Goal: Obtain resource: Obtain resource

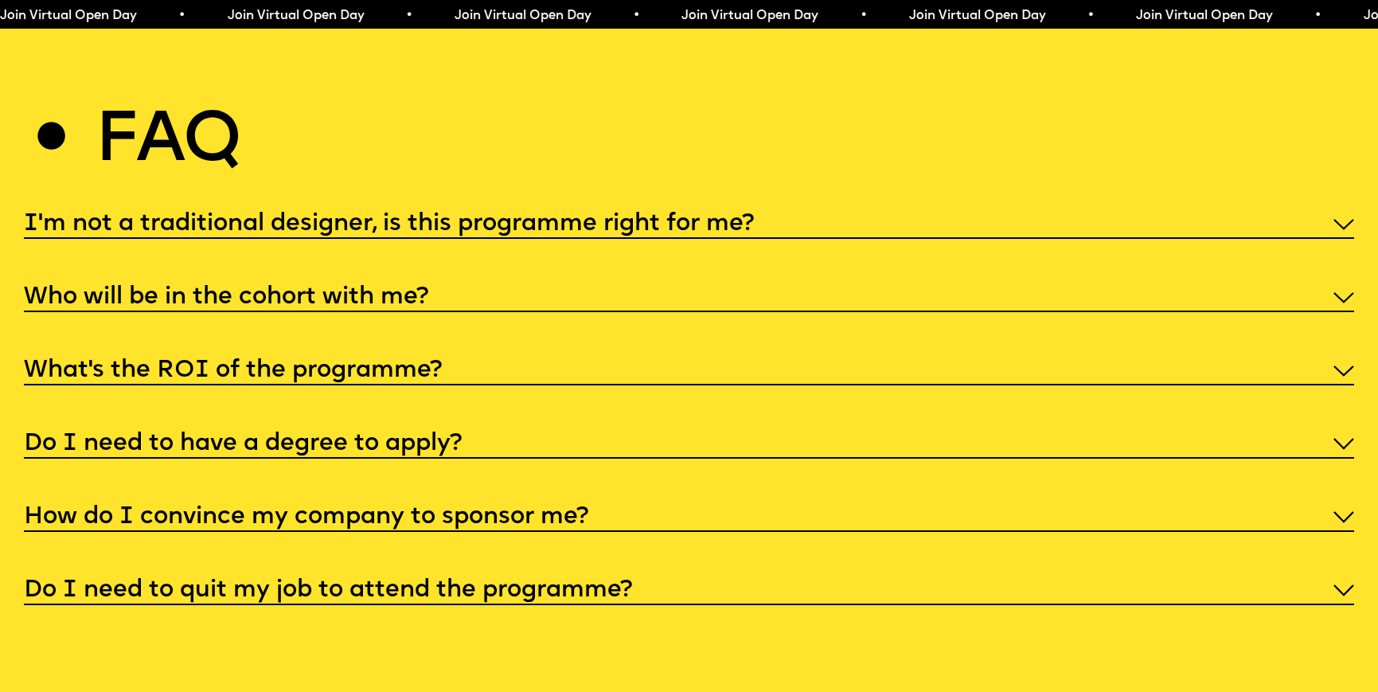
scroll to position [7093, 0]
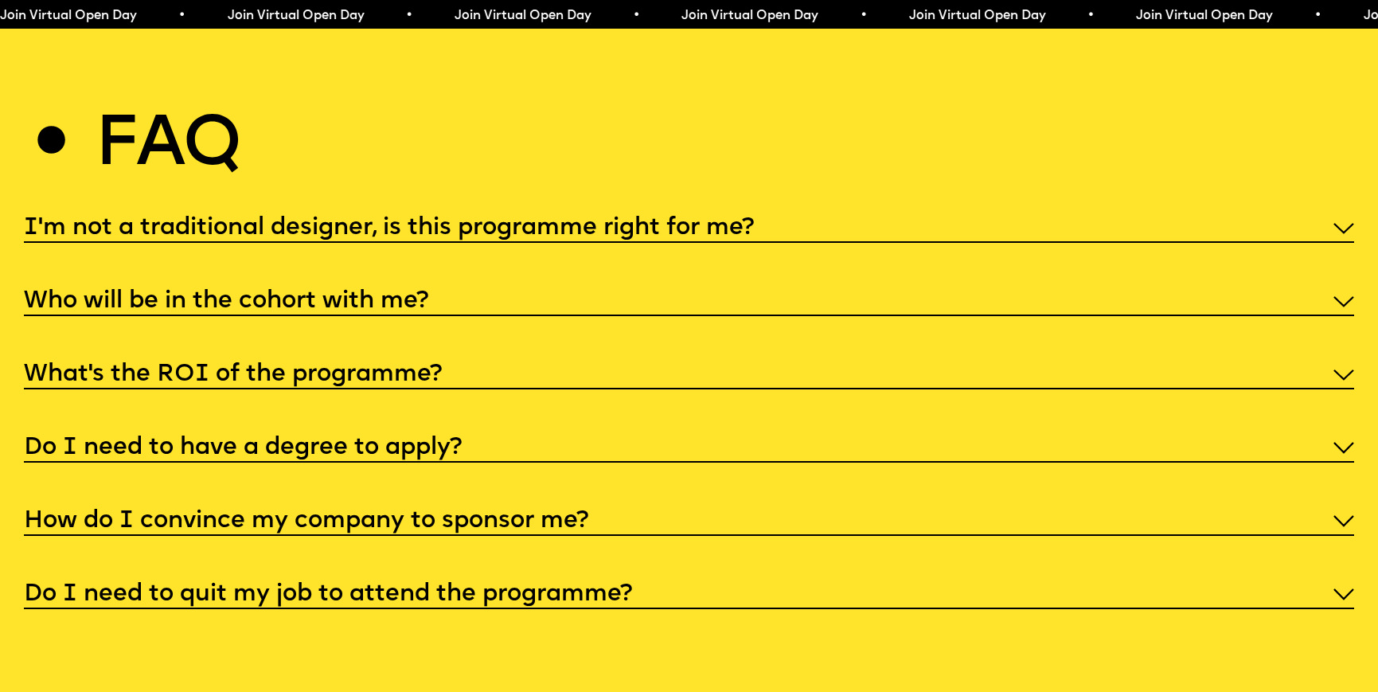
click at [380, 220] on h5 "I'm not a traditional designer, is this programme right for me?" at bounding box center [389, 228] width 730 height 16
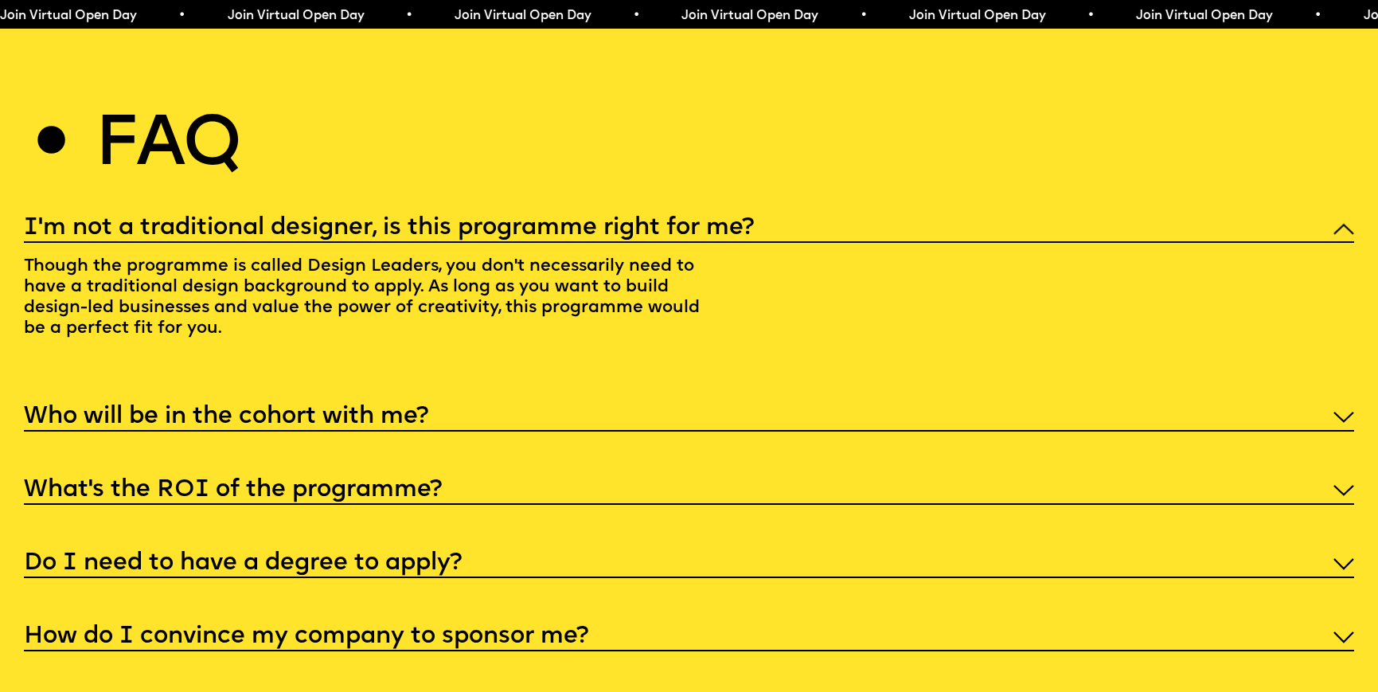
click at [380, 220] on h5 "I'm not a traditional designer, is this programme right for me?" at bounding box center [389, 228] width 730 height 16
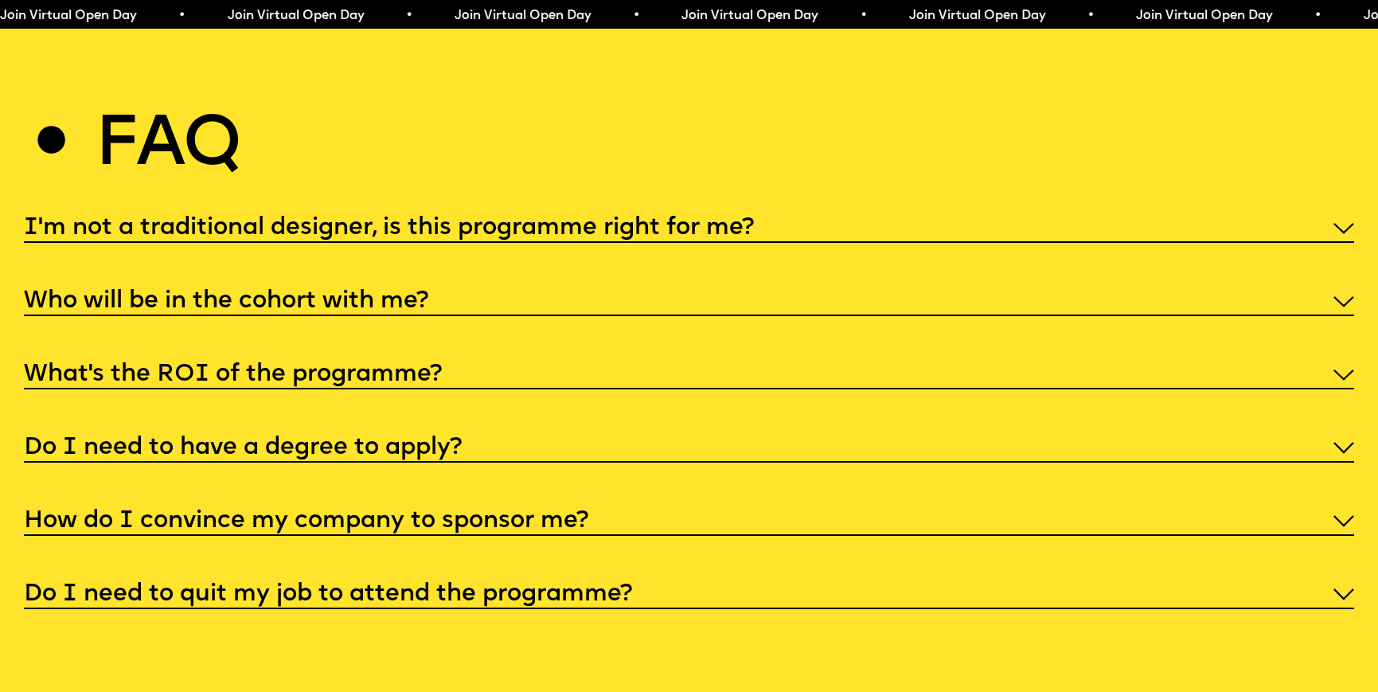
click at [377, 367] on h5 "What’s the ROI of the programme?" at bounding box center [233, 375] width 418 height 16
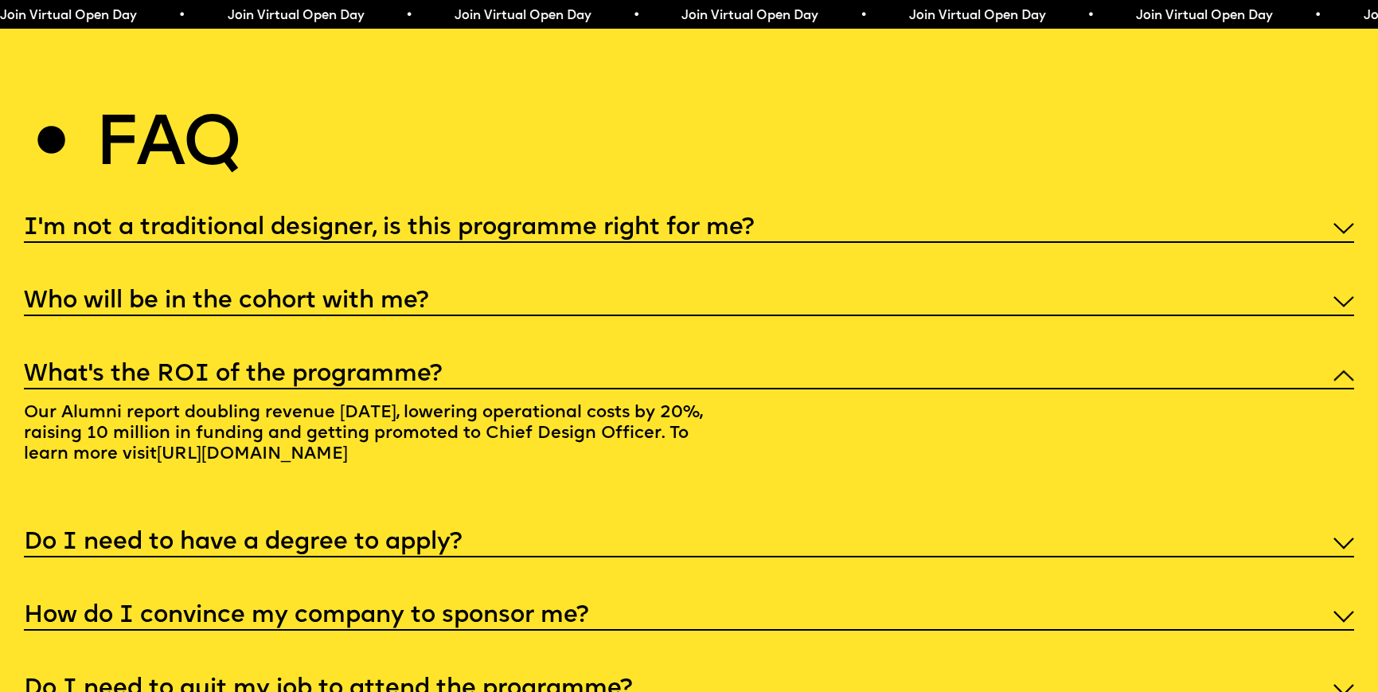
click at [377, 367] on h5 "What’s the ROI of the programme?" at bounding box center [233, 375] width 418 height 16
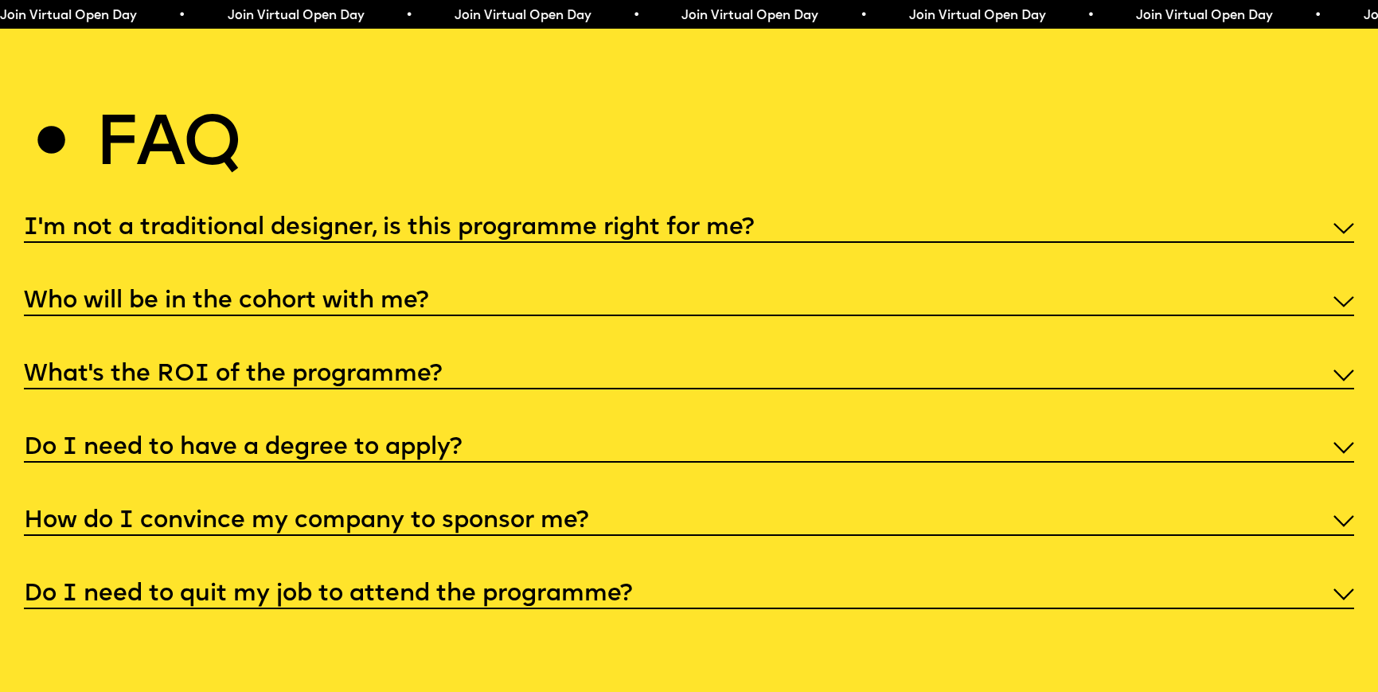
click at [377, 367] on h5 "What’s the ROI of the programme?" at bounding box center [233, 375] width 418 height 16
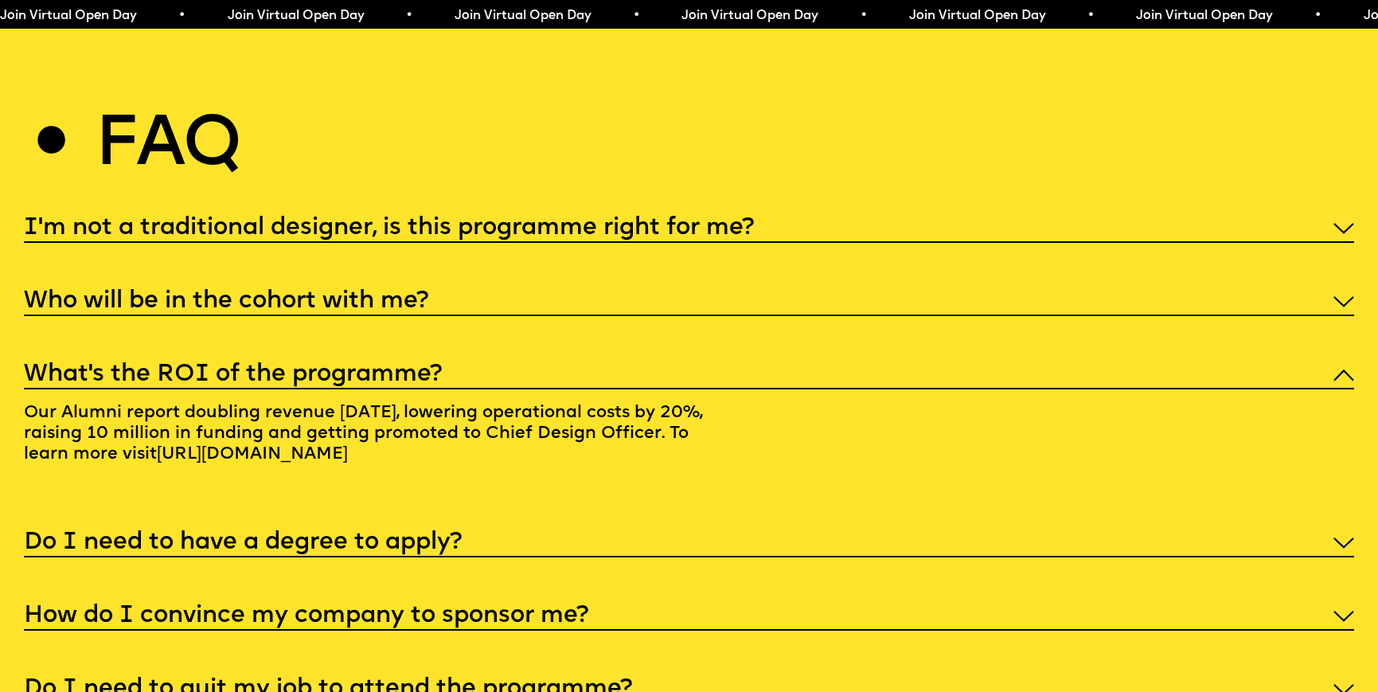
click at [440, 357] on div "What’s the ROI of the programme?" at bounding box center [689, 373] width 1330 height 32
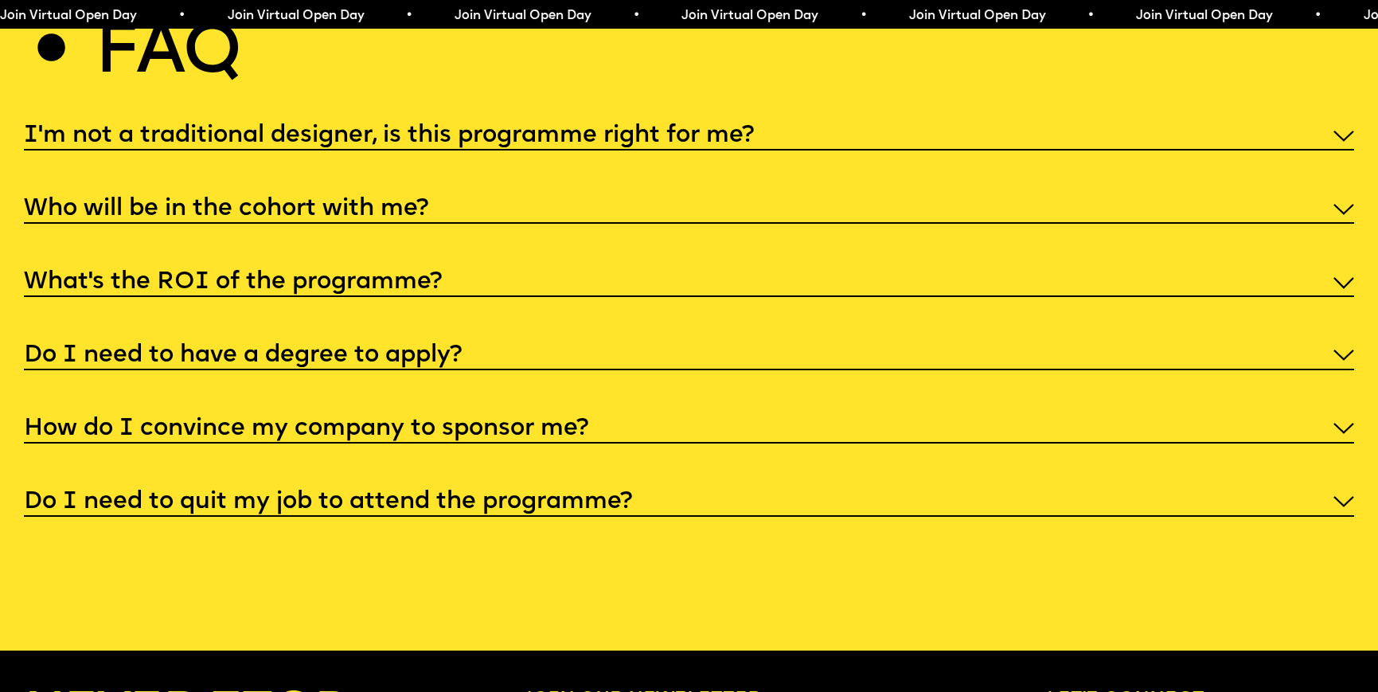
scroll to position [7199, 0]
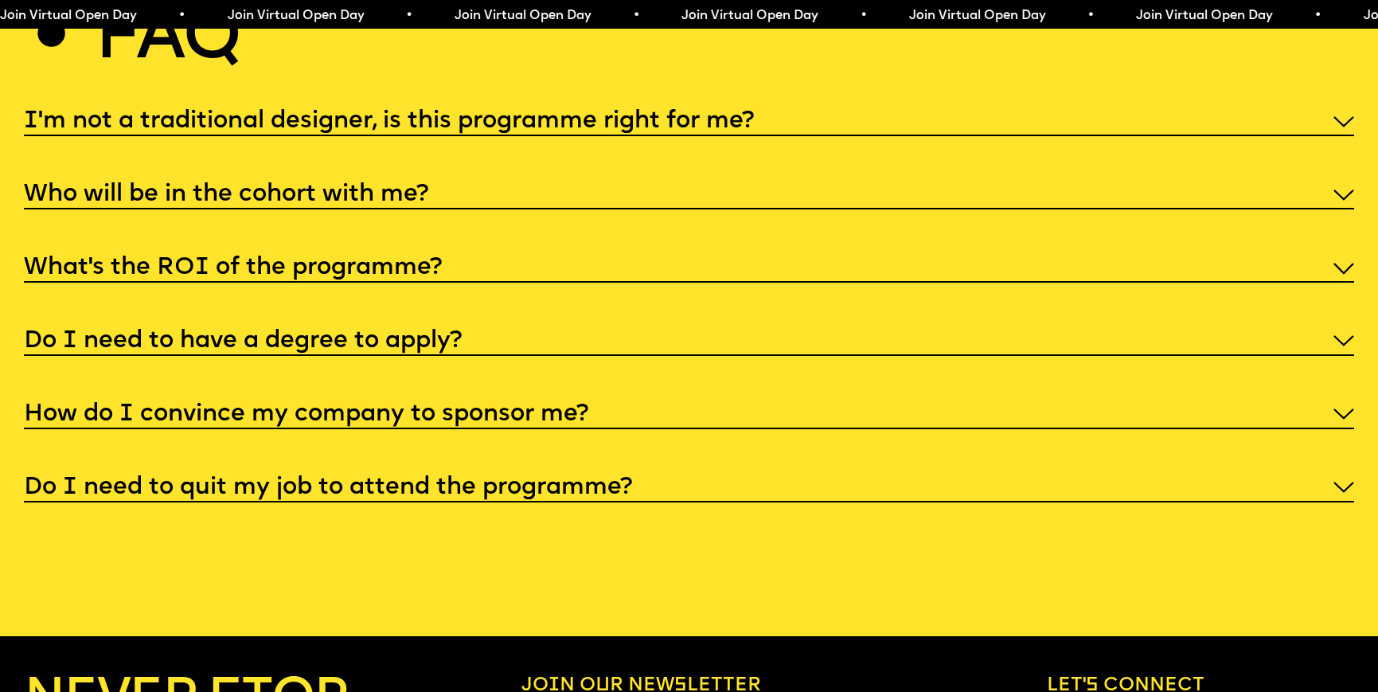
click at [437, 324] on div "Do I need to have a degree to apply?" at bounding box center [689, 340] width 1330 height 32
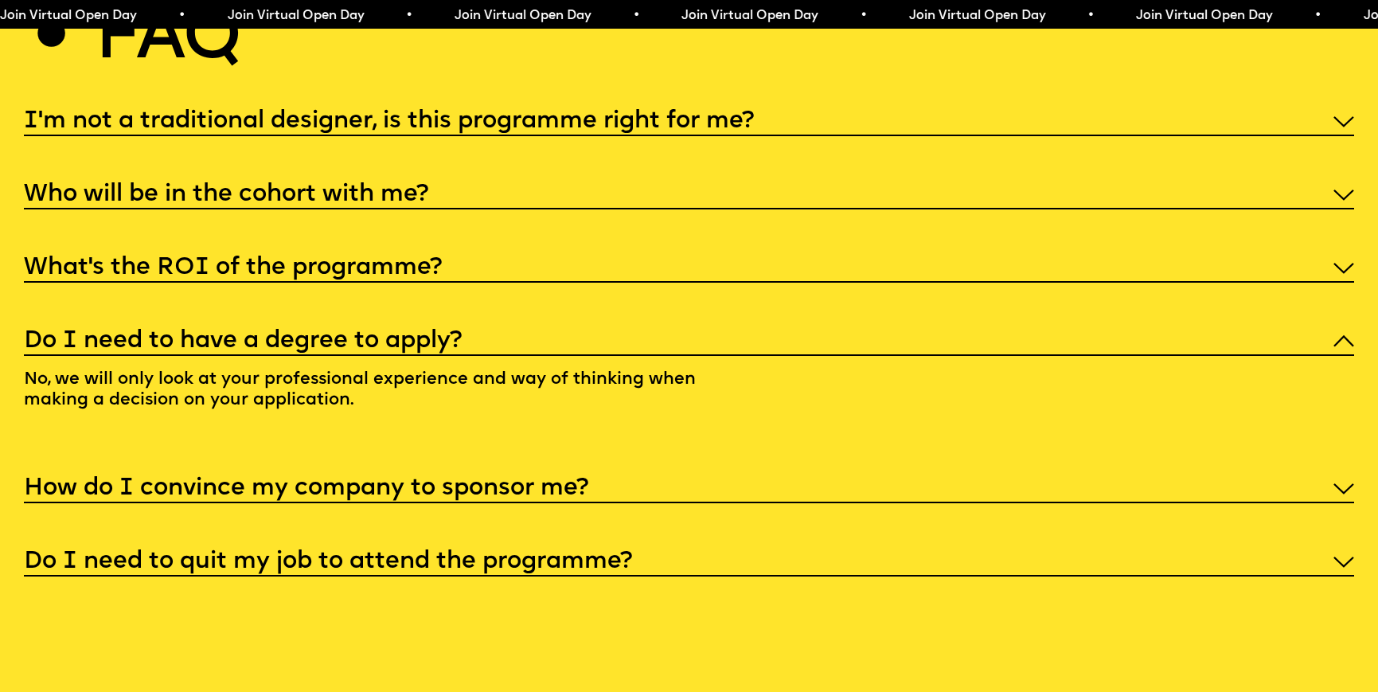
click at [447, 481] on h5 "How do I convince my company to sponsor me?" at bounding box center [306, 489] width 564 height 16
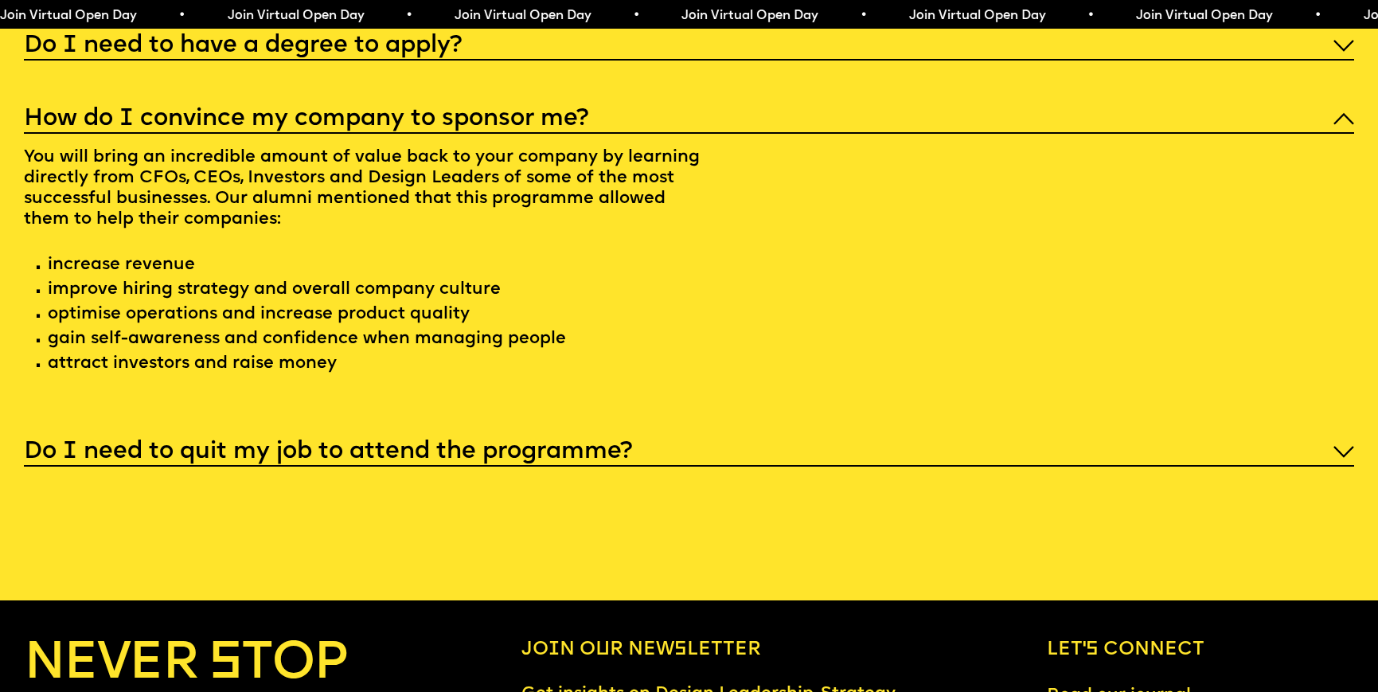
scroll to position [7505, 0]
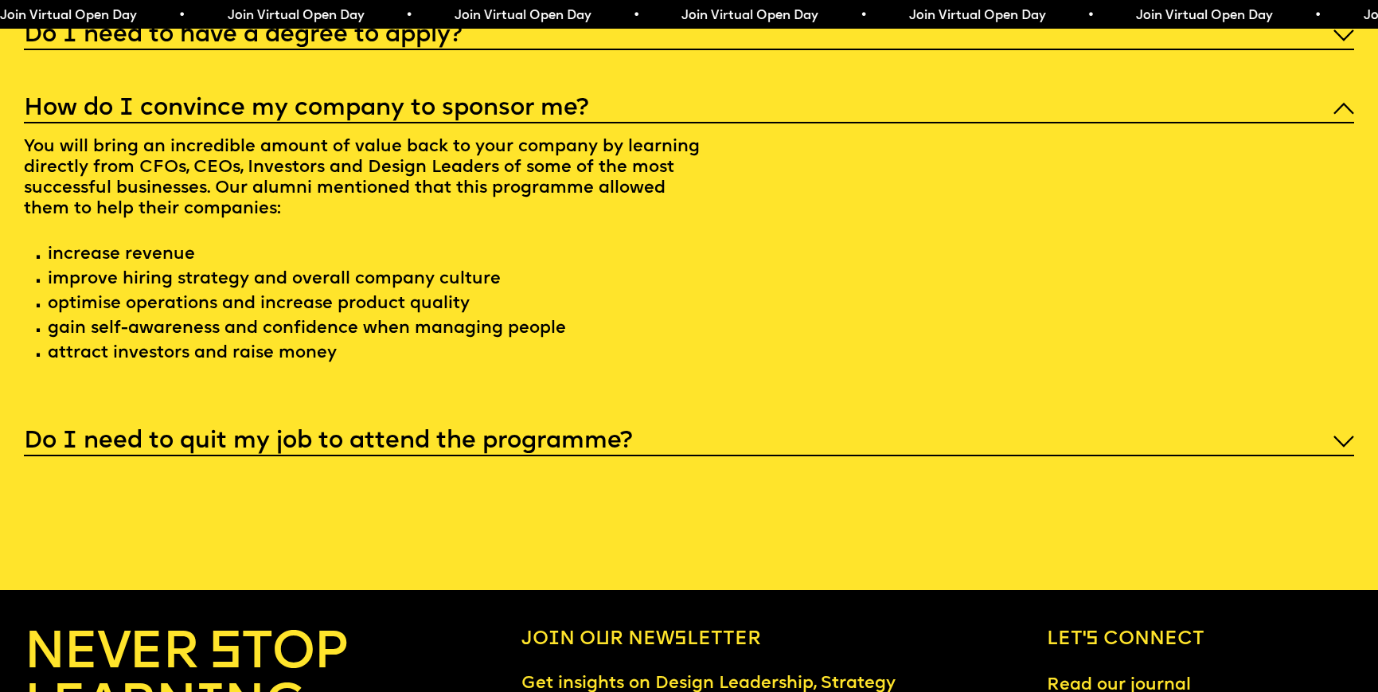
click at [552, 434] on h5 "Do I need to quit my job to attend the programme?" at bounding box center [328, 442] width 608 height 16
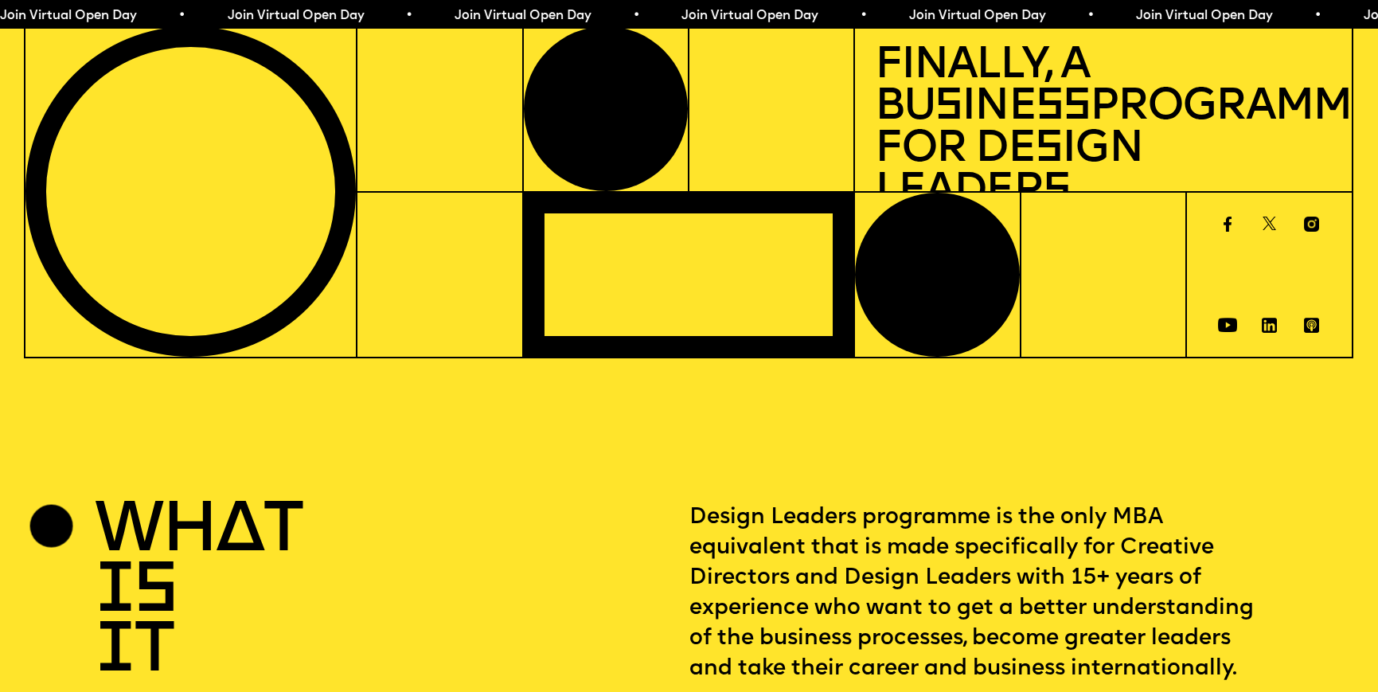
scroll to position [0, 0]
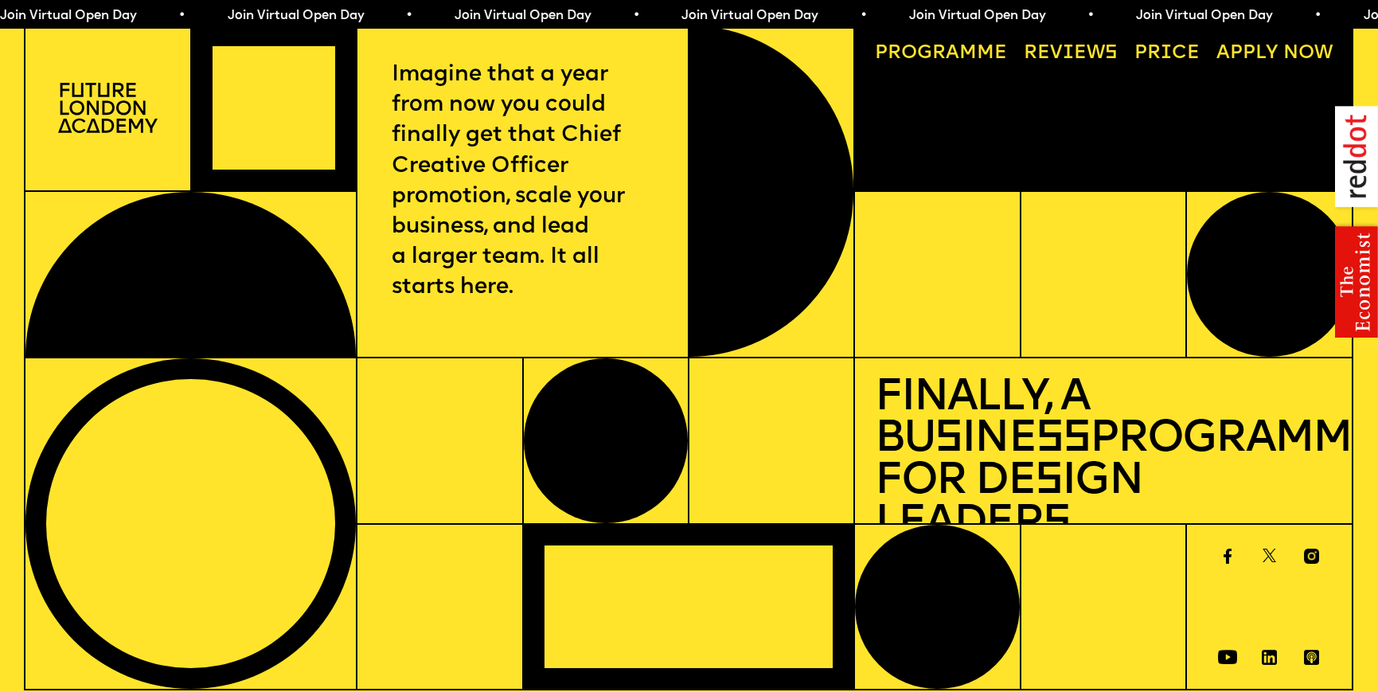
click at [1167, 57] on link "Price" at bounding box center [1167, 54] width 84 height 38
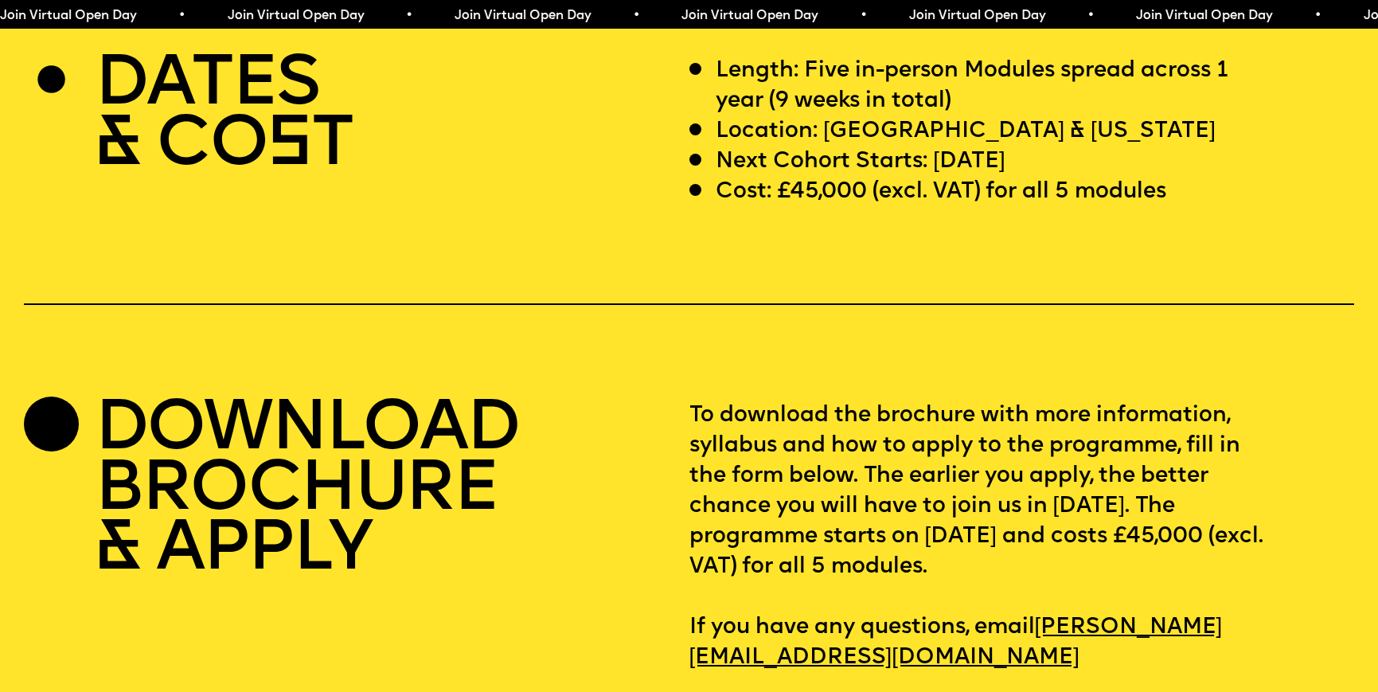
scroll to position [5683, 0]
drag, startPoint x: 787, startPoint y: 157, endPoint x: 867, endPoint y: 156, distance: 79.6
click at [867, 176] on p "Cost: £45,000 (excl. VAT) for all 5 modules" at bounding box center [941, 191] width 451 height 30
copy p "45,000"
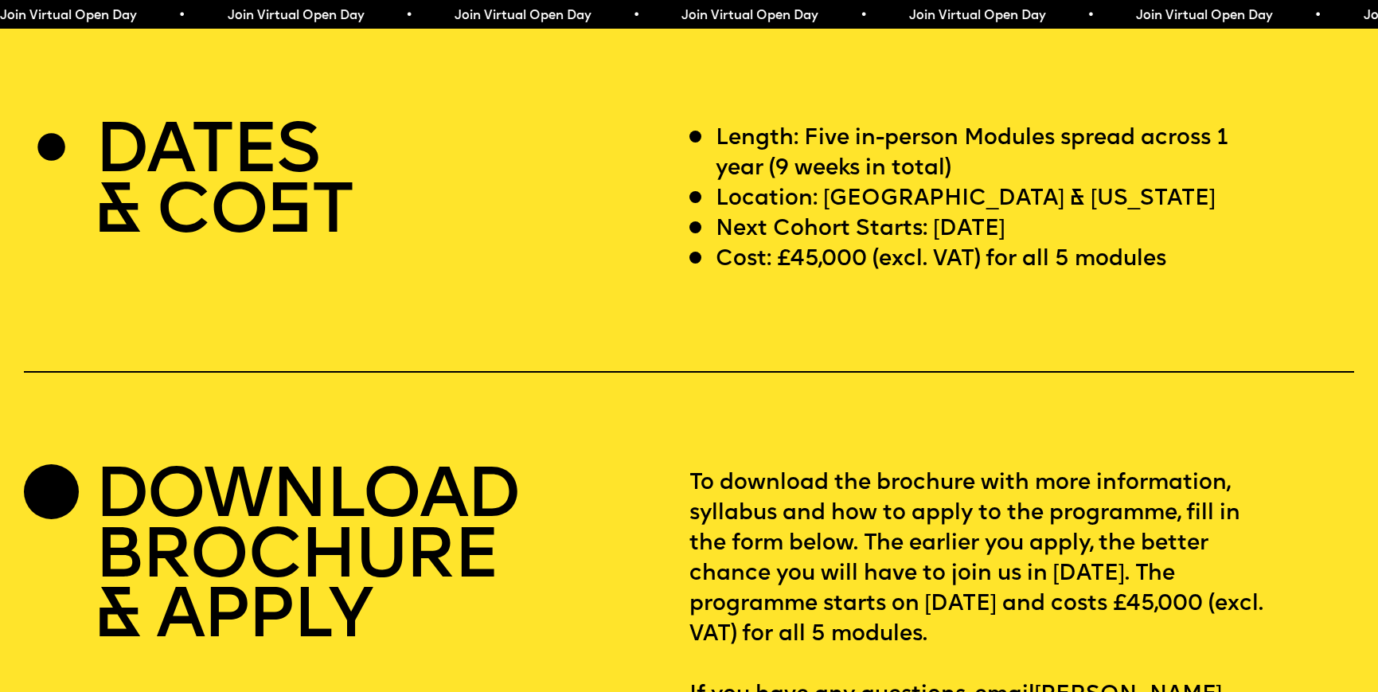
click at [825, 369] on div "DATES & CO S T Length: Five in-person Modules spread across 1 year (9 weeks in …" at bounding box center [689, 432] width 1378 height 618
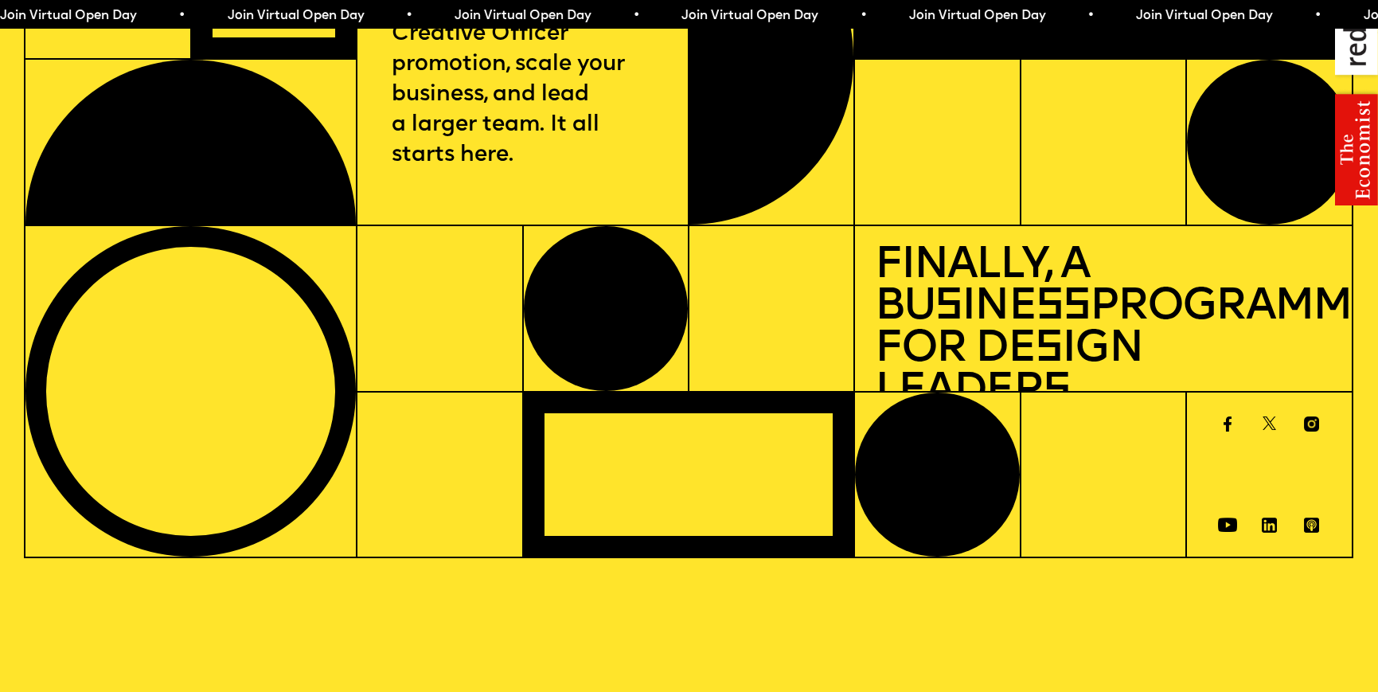
scroll to position [0, 0]
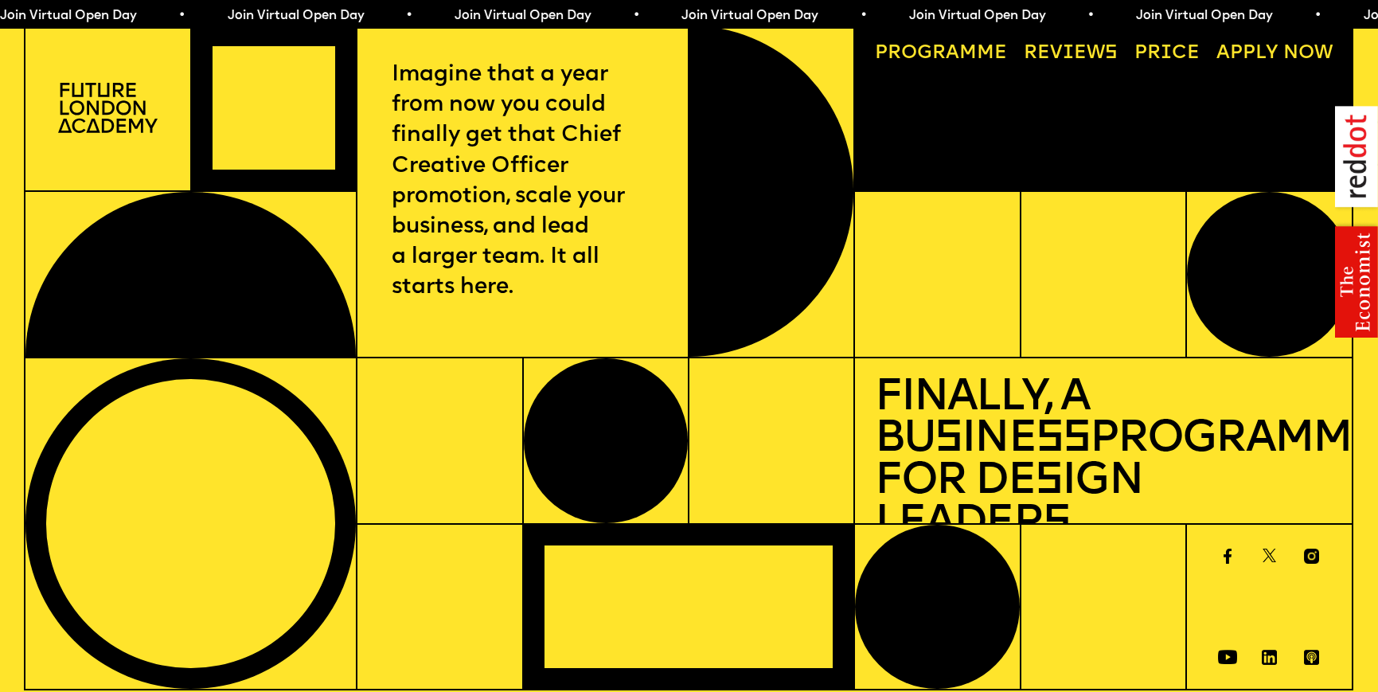
click at [944, 45] on link "Progr a mme" at bounding box center [940, 54] width 151 height 38
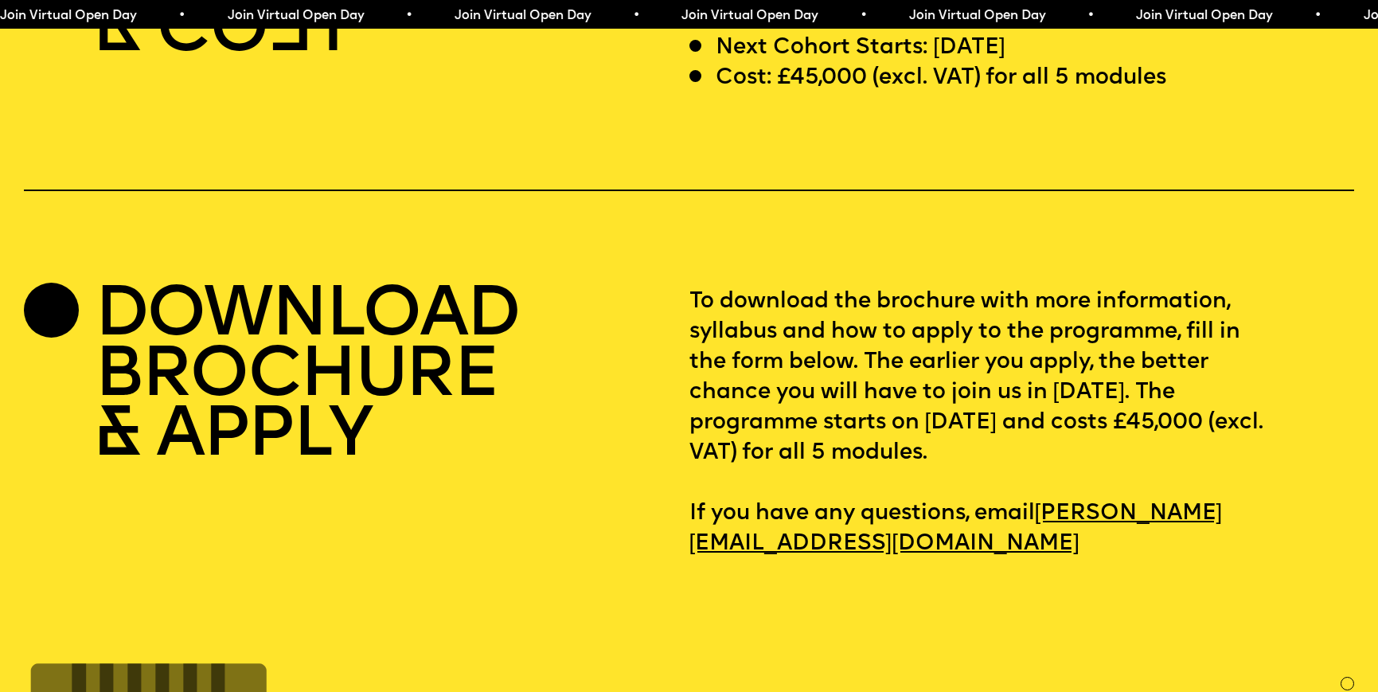
scroll to position [5802, 0]
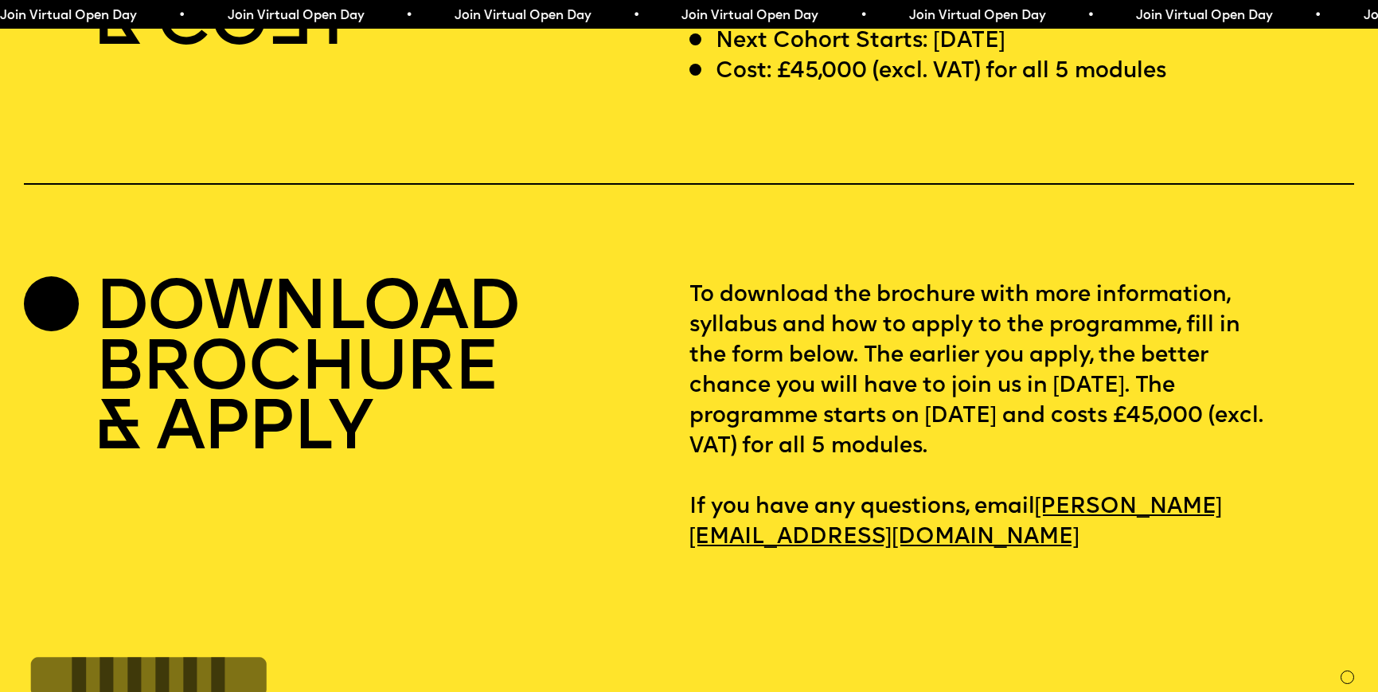
click at [826, 316] on p "To download the brochure with more information, syllabus and how to apply to th…" at bounding box center [1021, 416] width 665 height 273
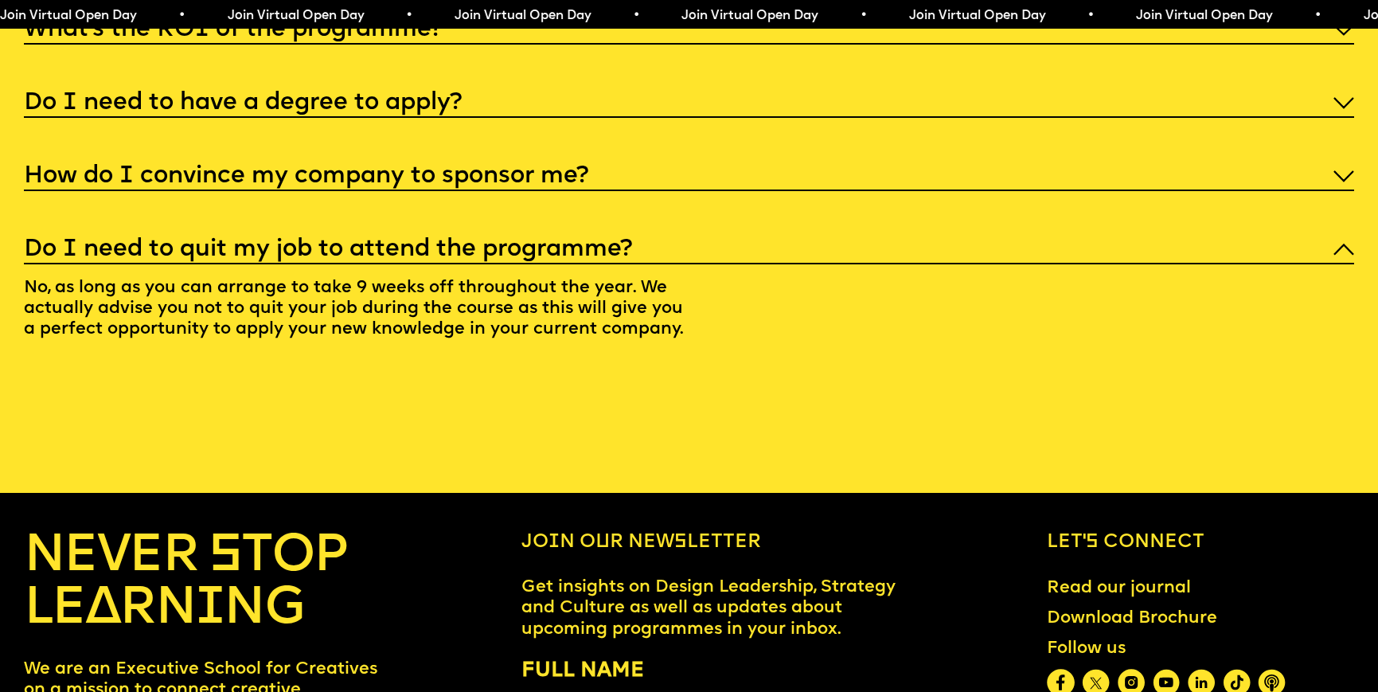
scroll to position [7441, 0]
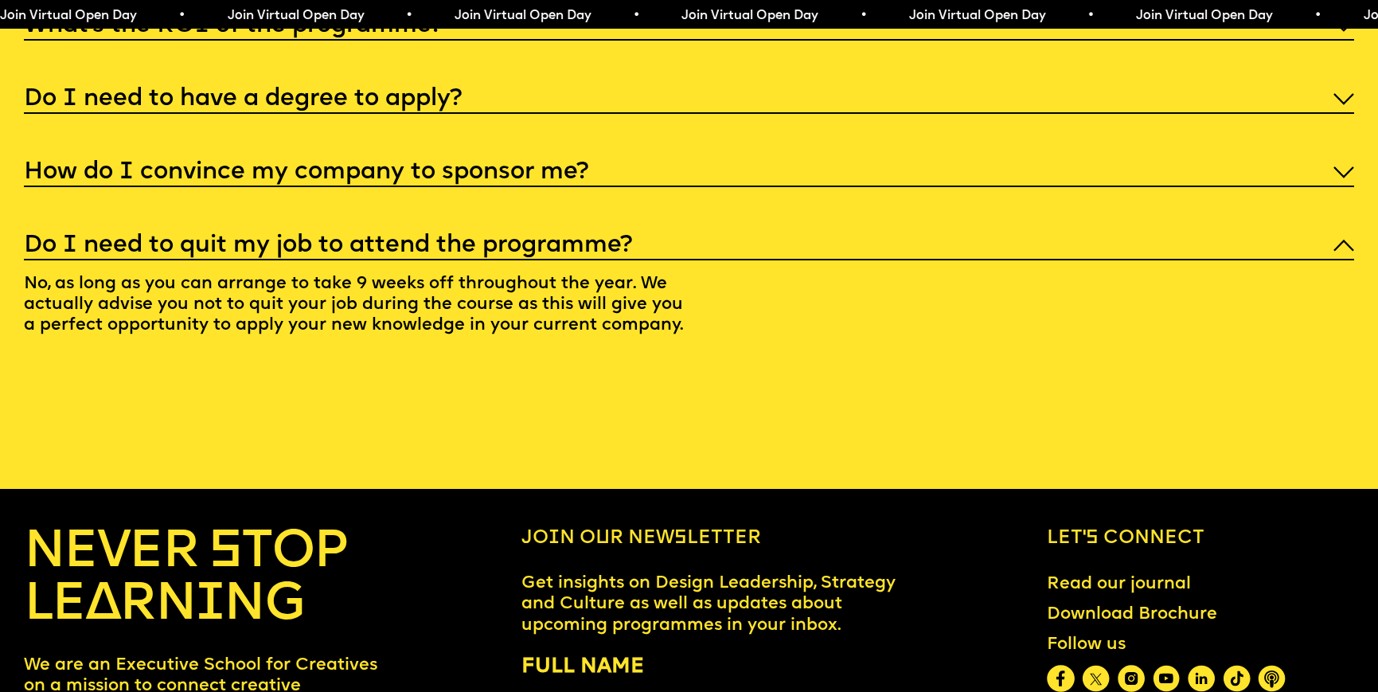
click at [1107, 595] on link "Download Brochure" at bounding box center [1131, 615] width 189 height 40
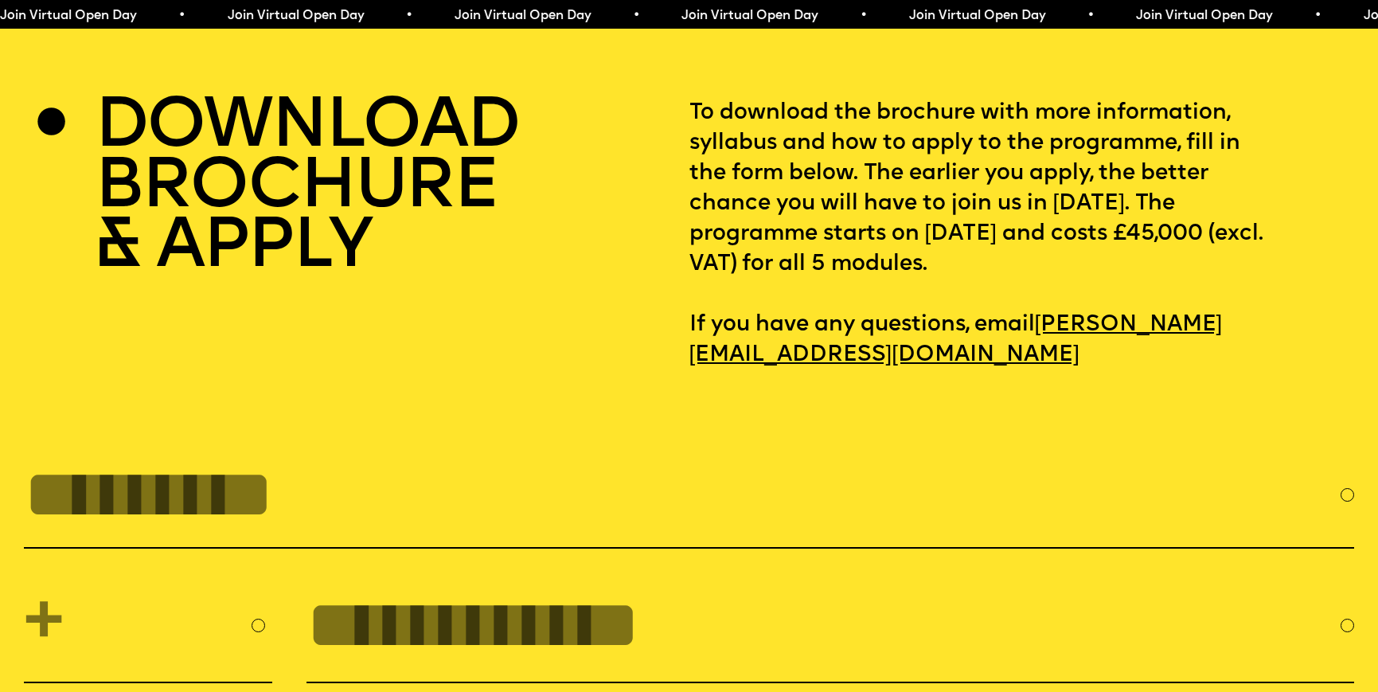
scroll to position [5954, 0]
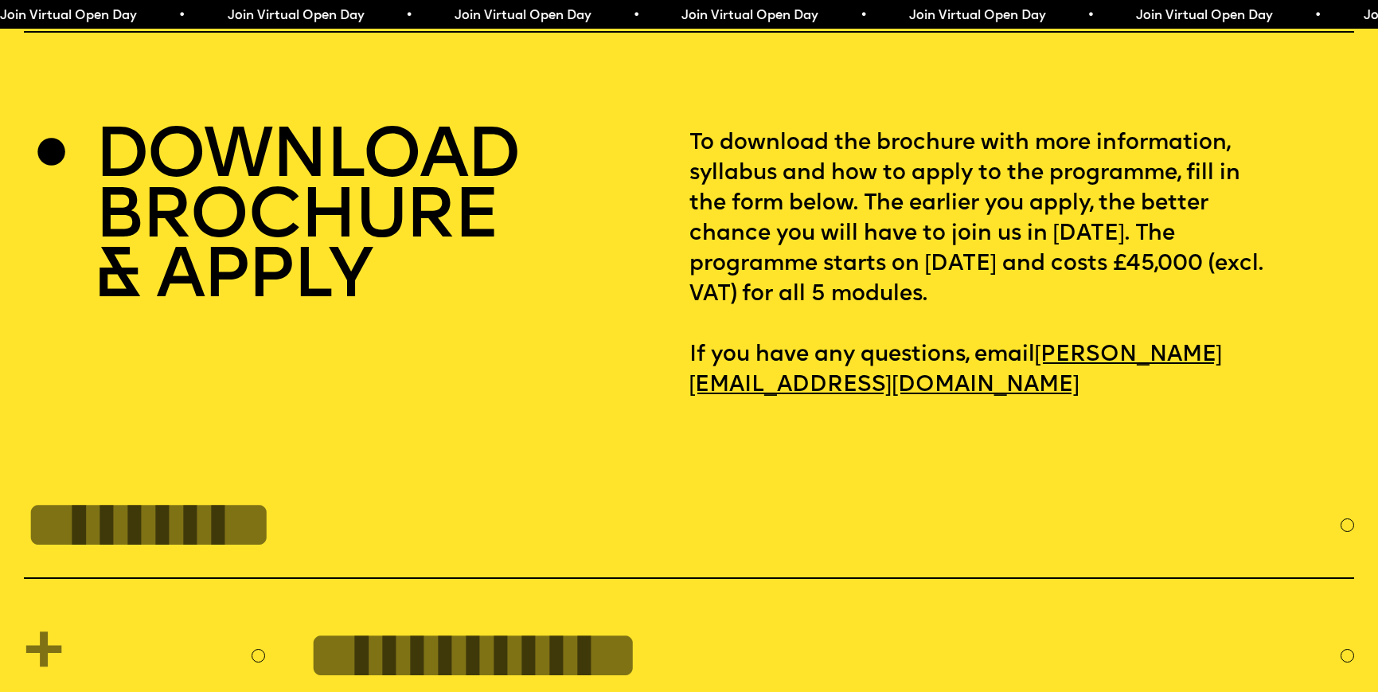
click at [333, 205] on h2 "DOWNLOAD BROCHURE & APPLY" at bounding box center [307, 218] width 424 height 181
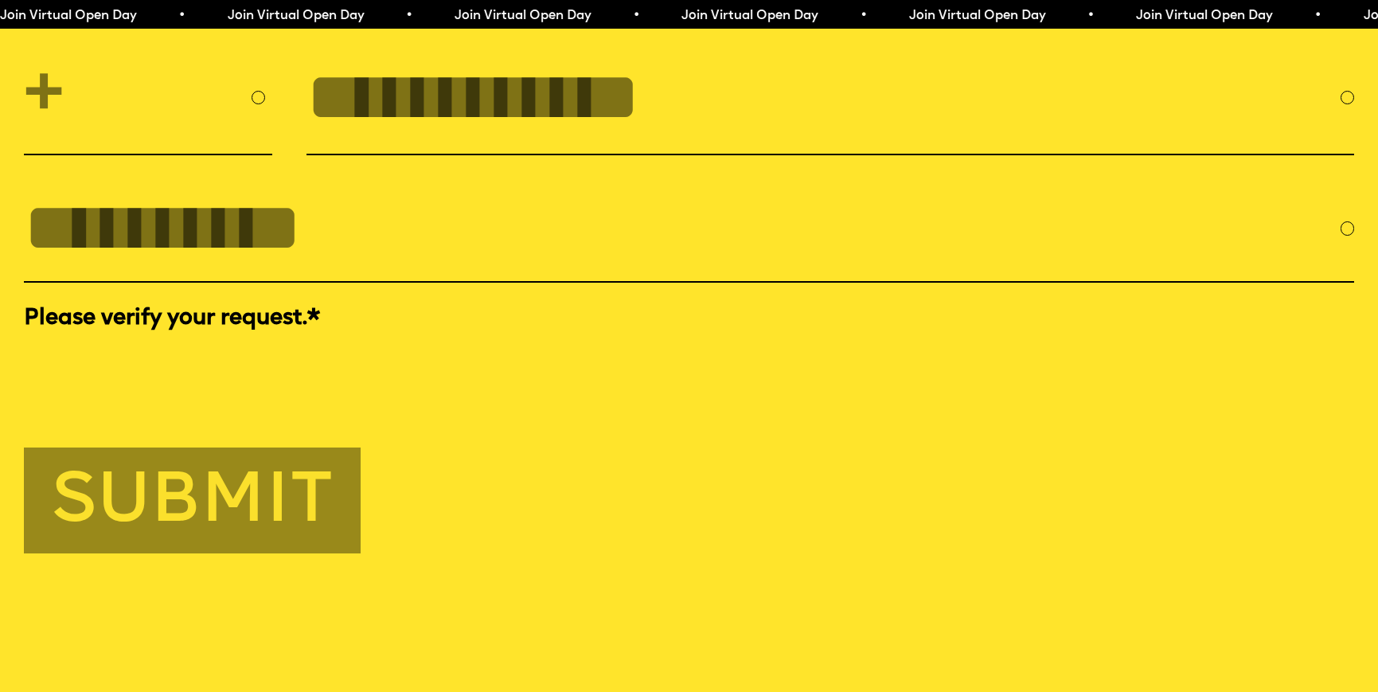
scroll to position [7838, 0]
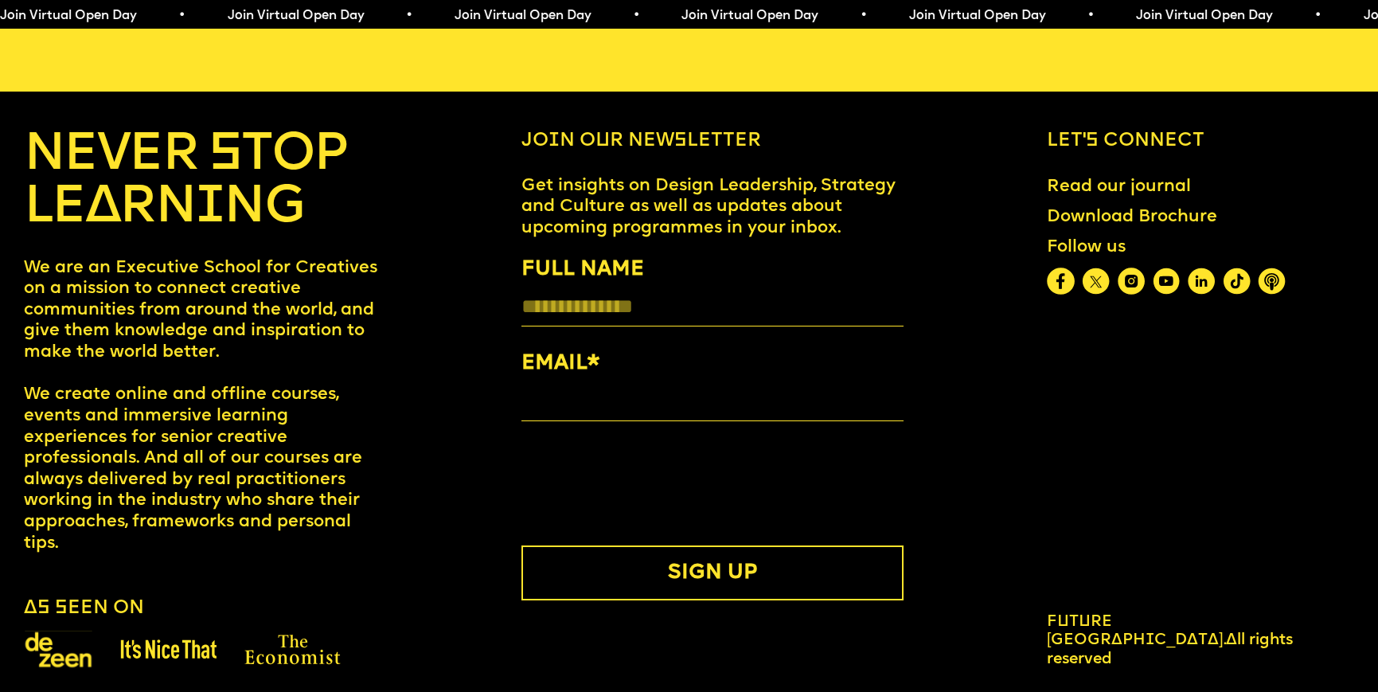
click at [582, 287] on input "FULL NAME" at bounding box center [712, 307] width 382 height 40
